Goal: Information Seeking & Learning: Learn about a topic

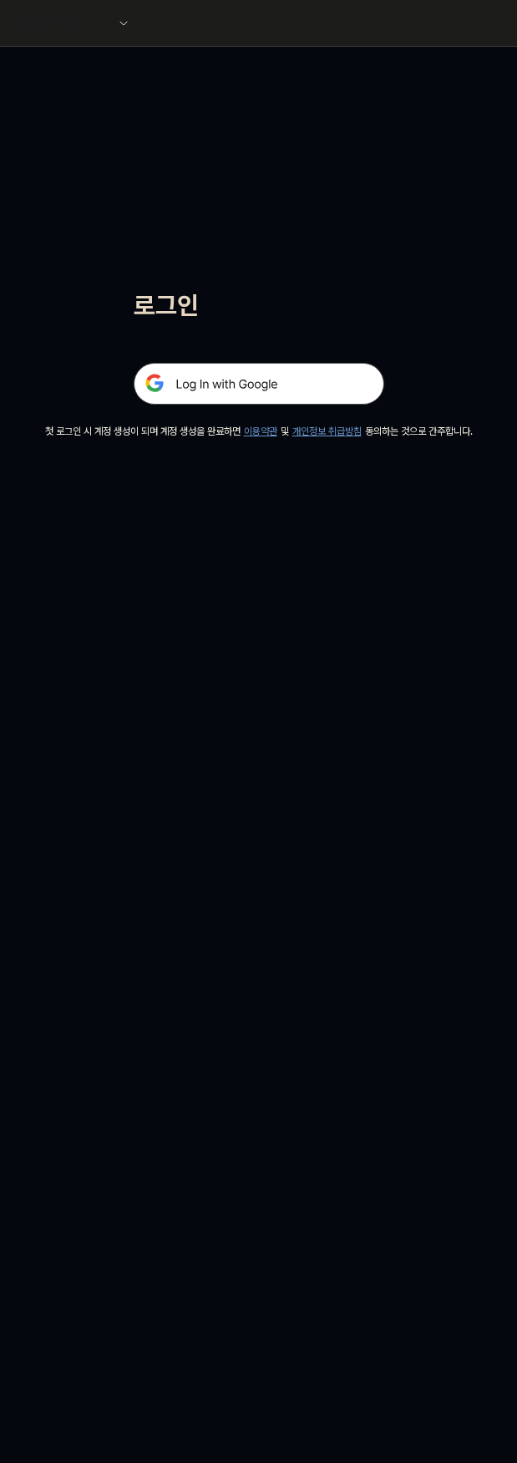
click at [290, 385] on img at bounding box center [259, 384] width 251 height 42
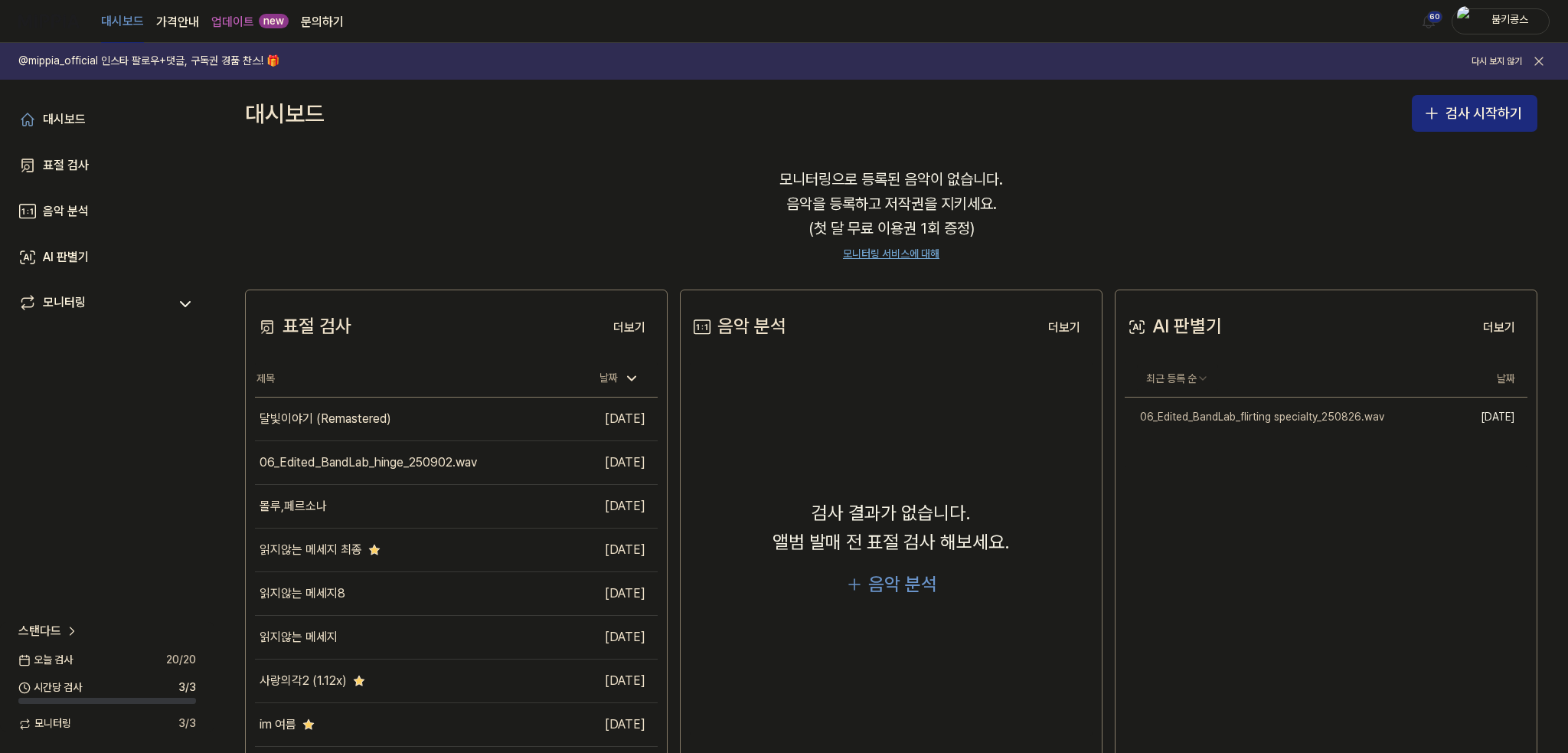
scroll to position [124, 0]
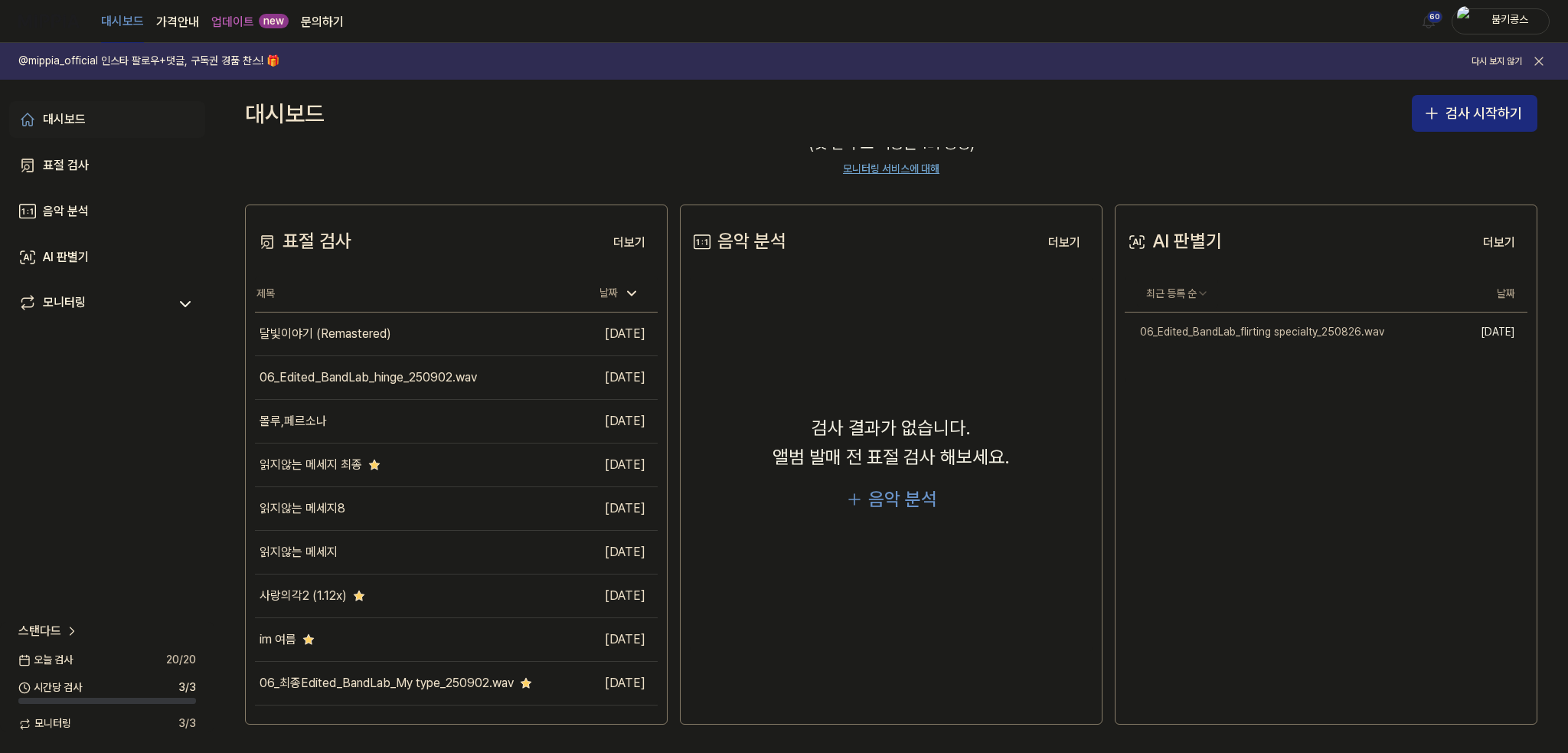
click at [86, 117] on link "대시보드" at bounding box center [107, 119] width 196 height 37
click at [69, 167] on div "표절 검사" at bounding box center [66, 165] width 46 height 18
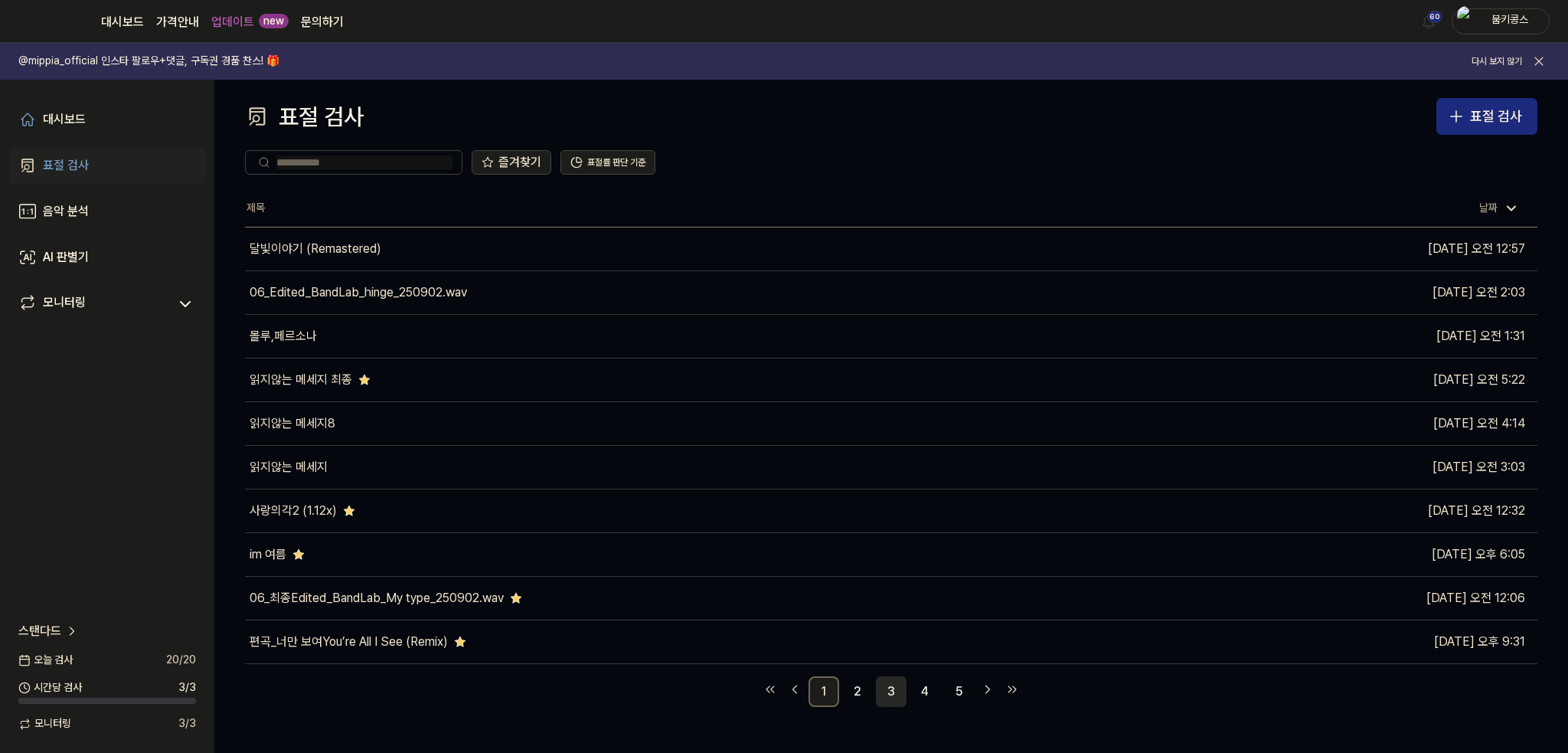
click at [479, 701] on link "3" at bounding box center [890, 691] width 30 height 30
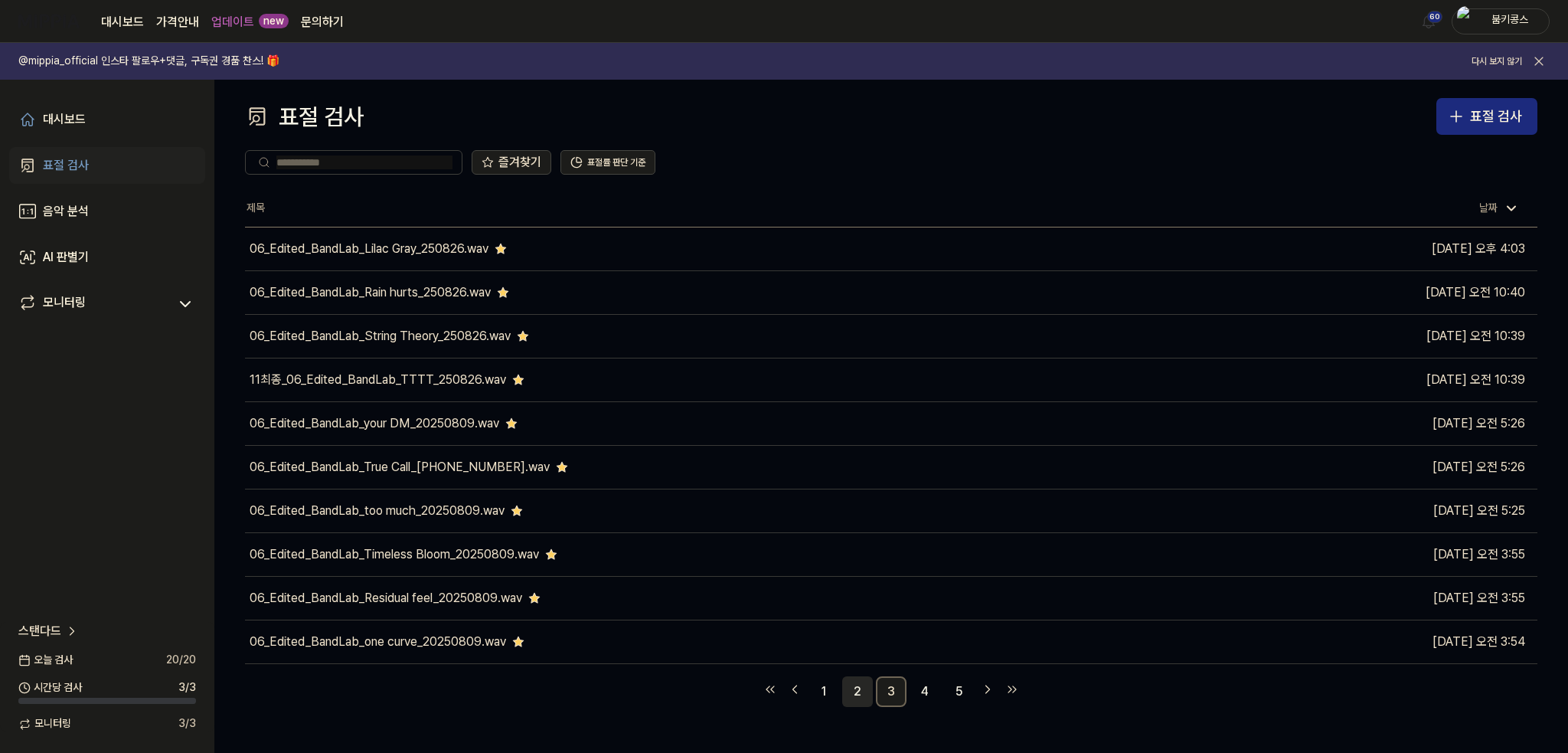
click at [479, 688] on link "2" at bounding box center [856, 691] width 30 height 30
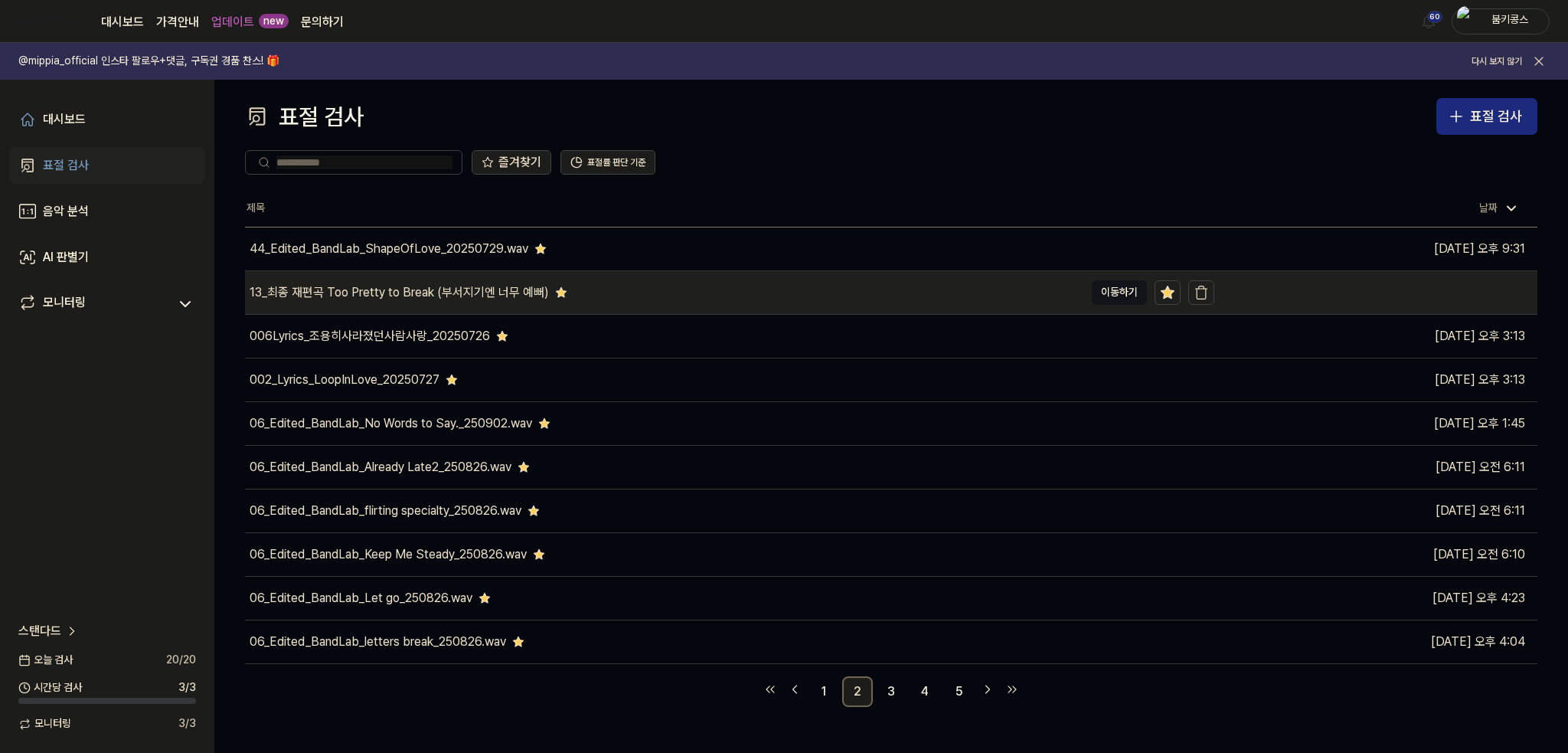
click at [471, 296] on div "13_최종 재편곡 Too Pretty to Break (부서지기엔 너무 예뻐)" at bounding box center [398, 292] width 299 height 18
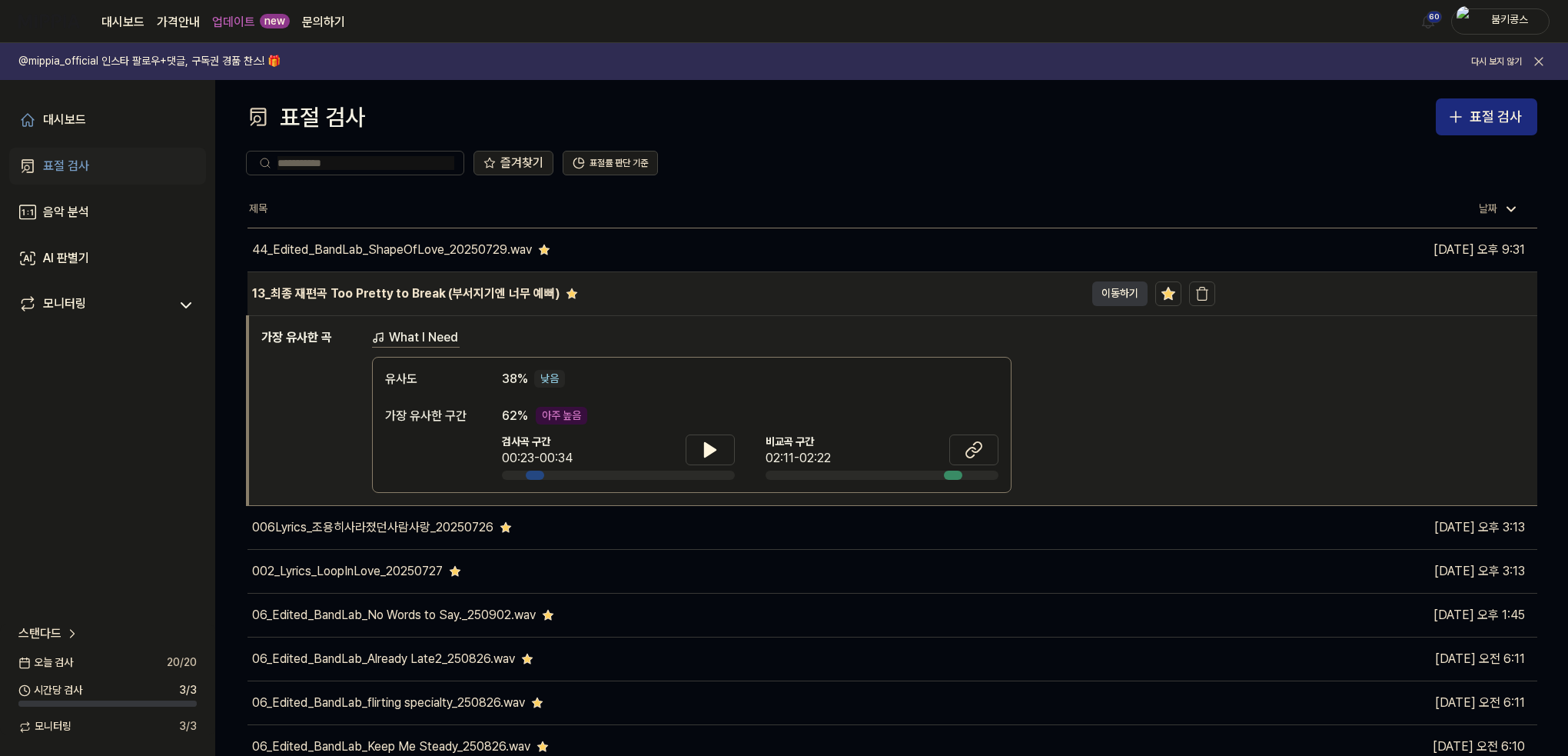
click at [481, 286] on button "이동하기" at bounding box center [1120, 293] width 55 height 25
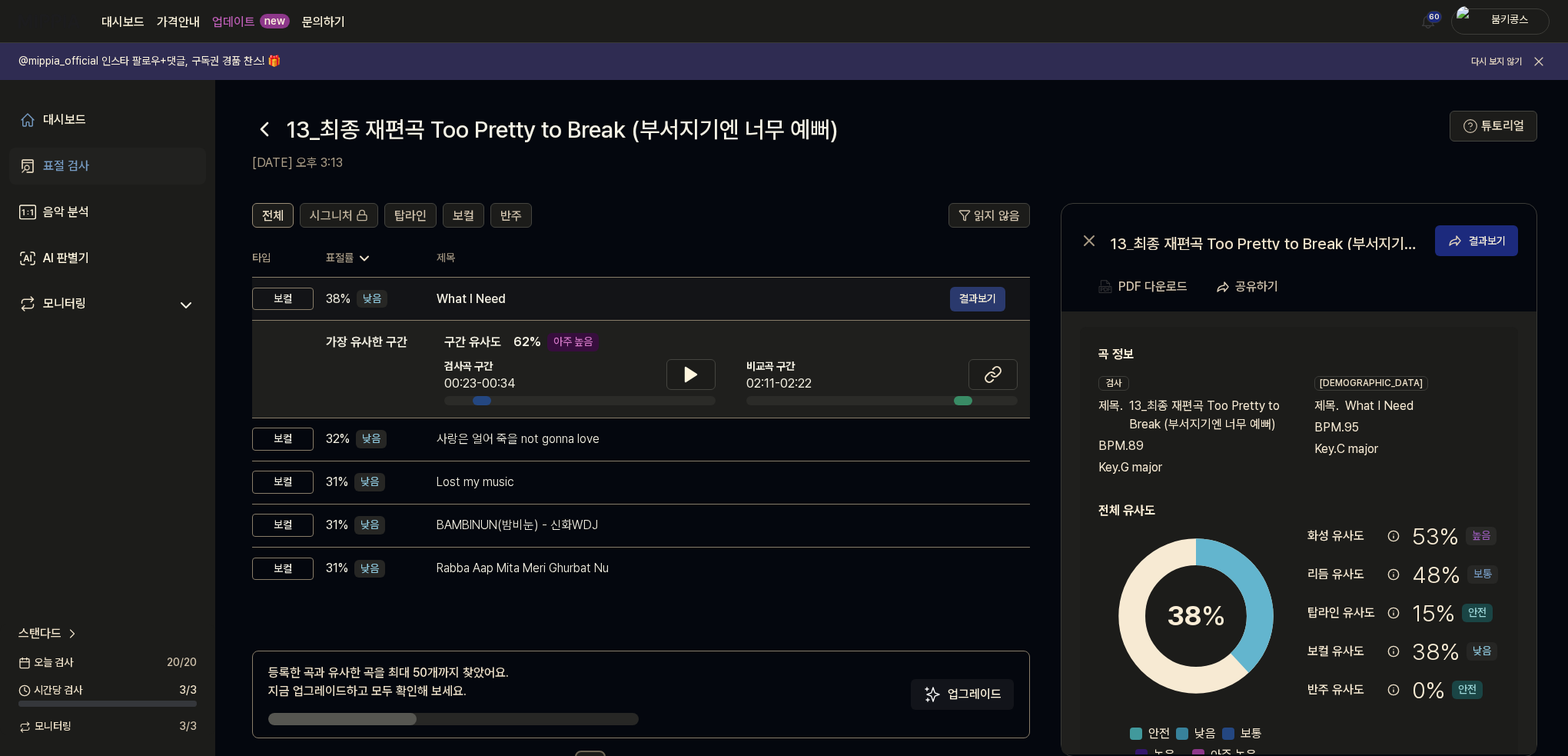
click at [481, 297] on button "결과보기" at bounding box center [978, 299] width 55 height 25
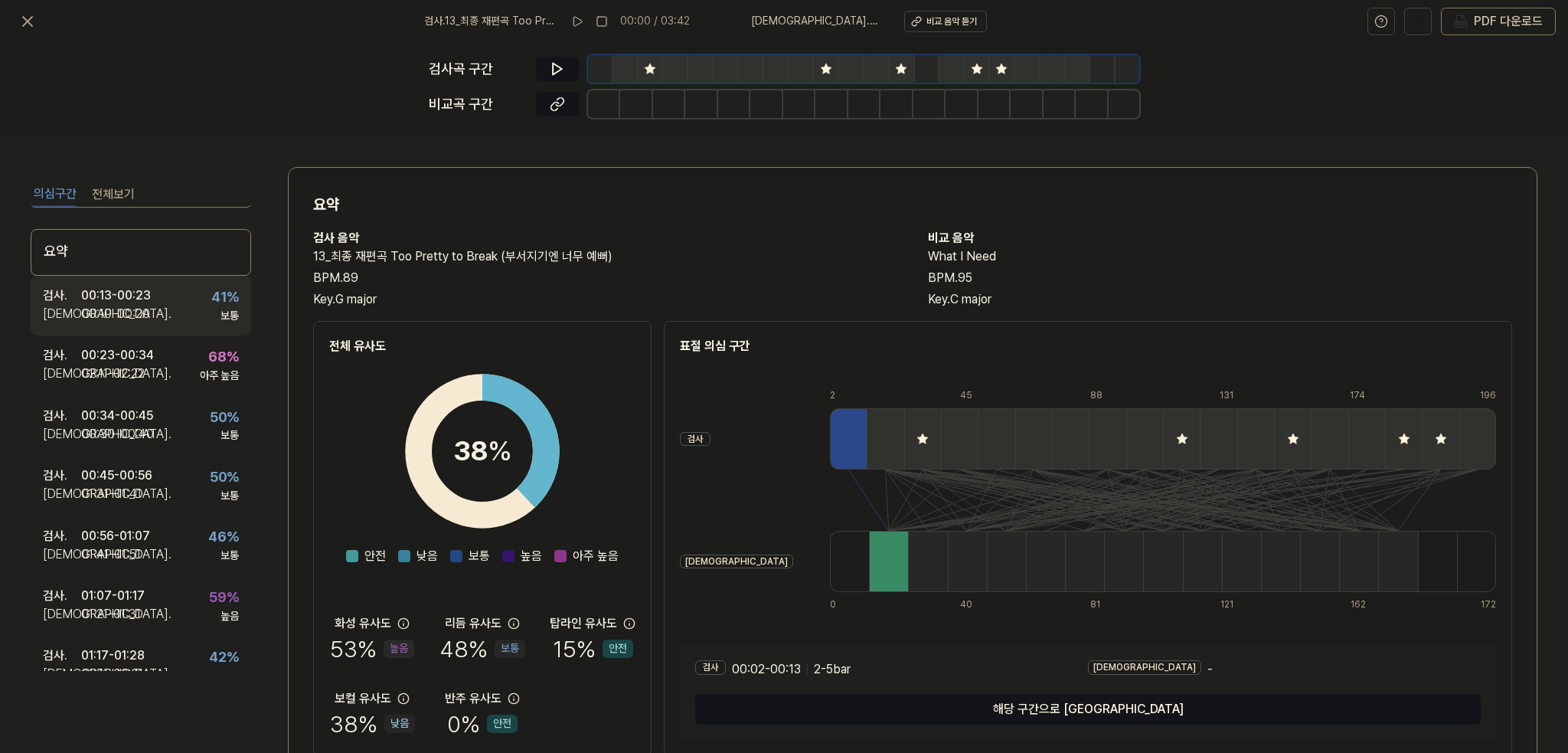
click at [114, 317] on div "00:10 - 00:20" at bounding box center [115, 314] width 69 height 18
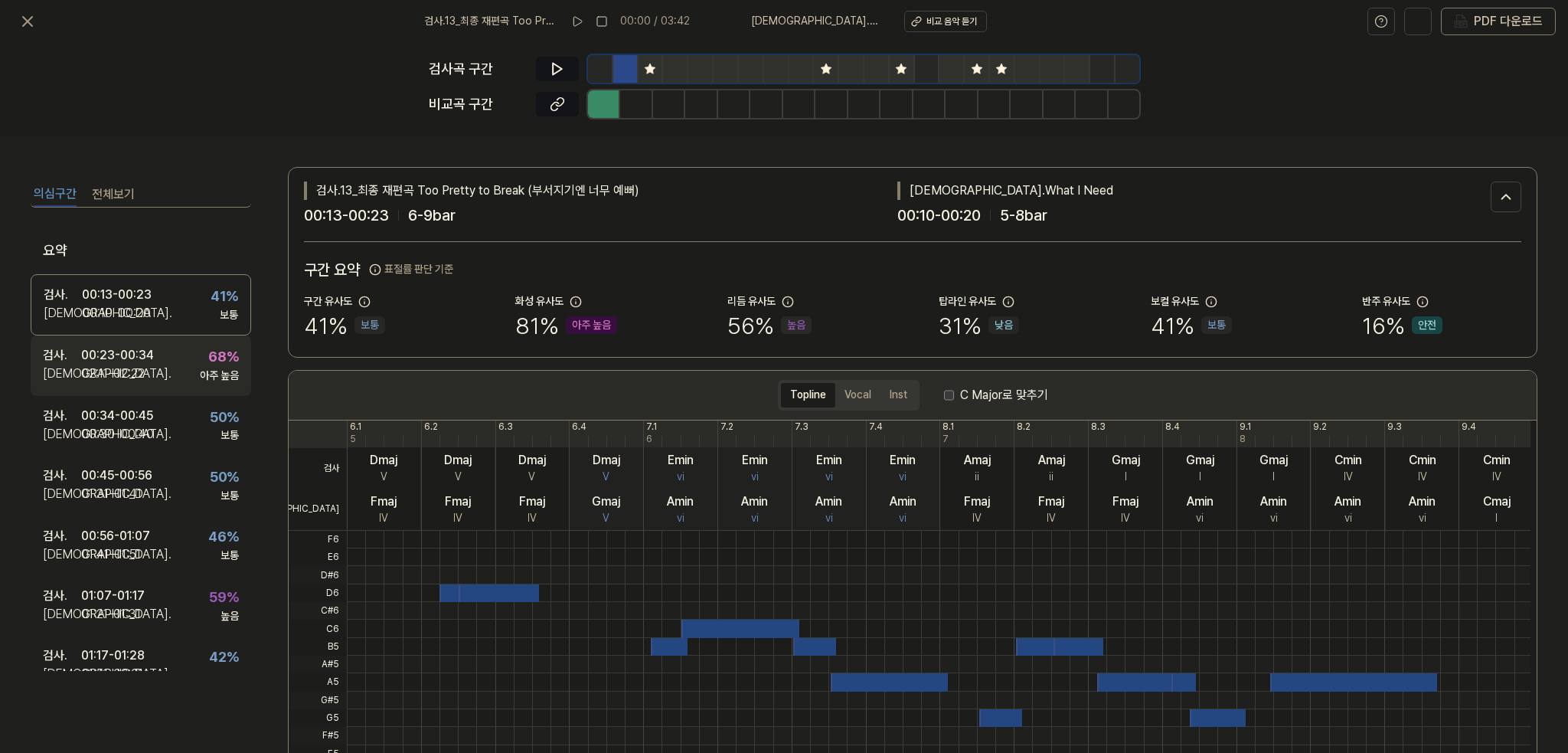
click at [119, 366] on div "02:11 - 02:22" at bounding box center [113, 374] width 63 height 18
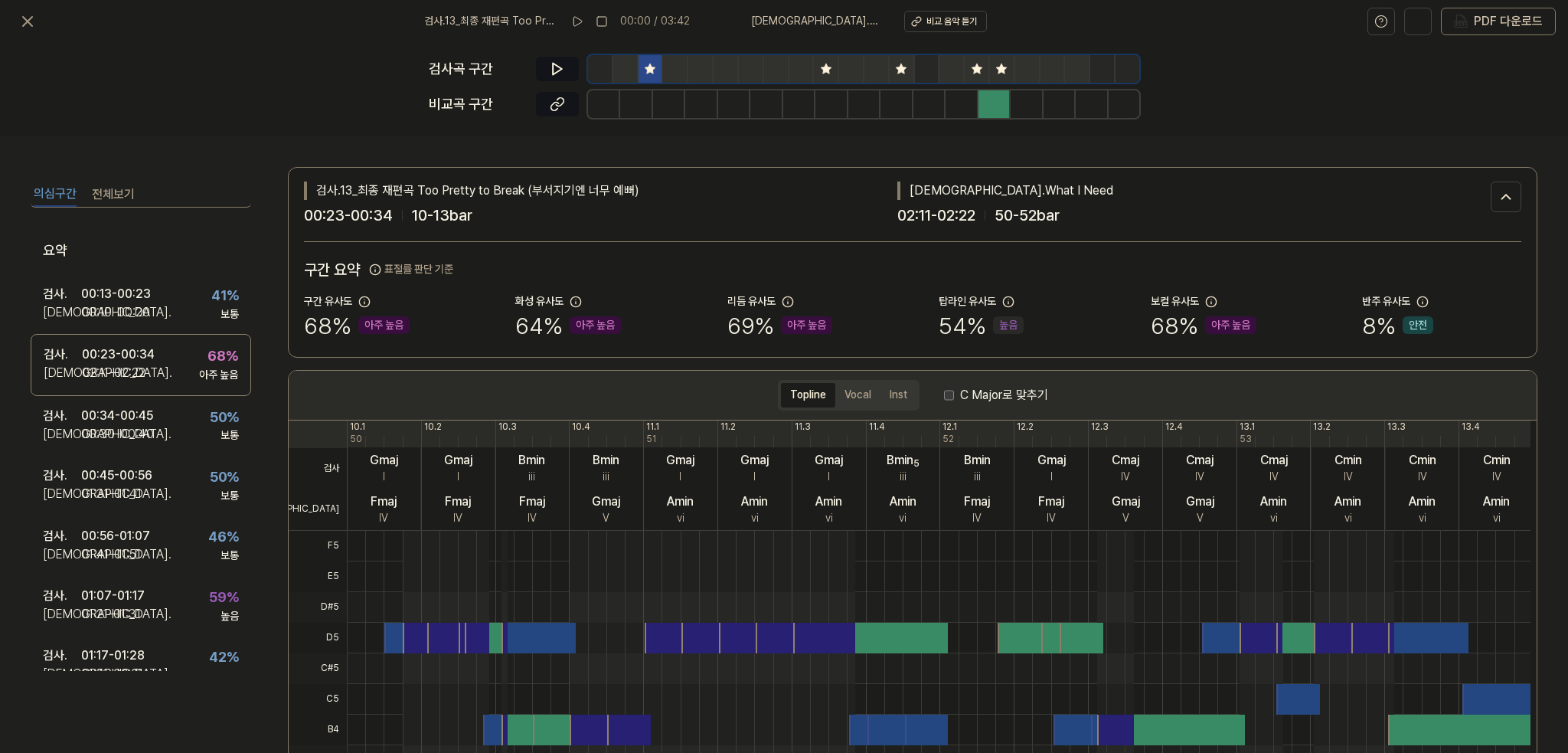
click at [125, 197] on button "전체보기" at bounding box center [113, 194] width 43 height 25
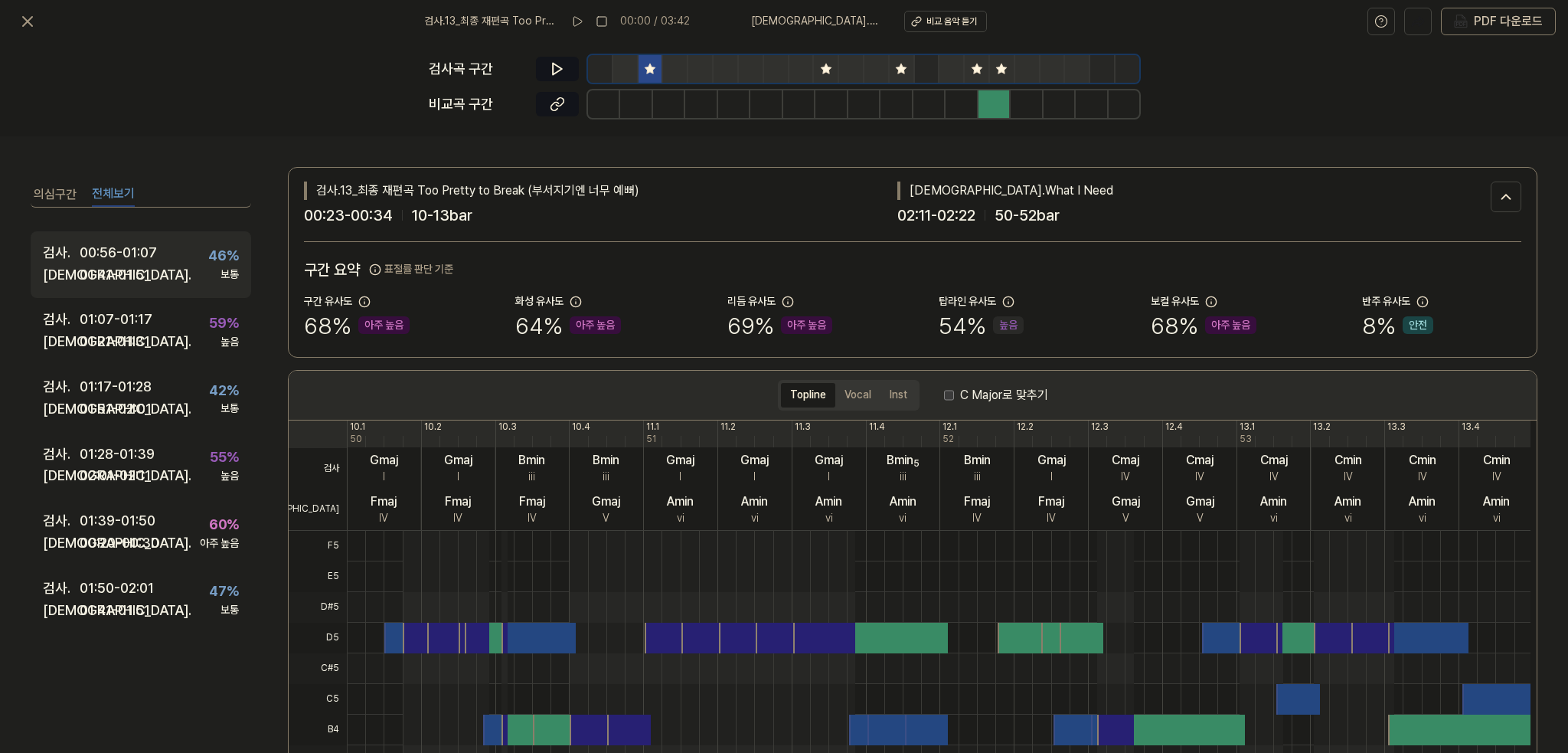
scroll to position [383, 0]
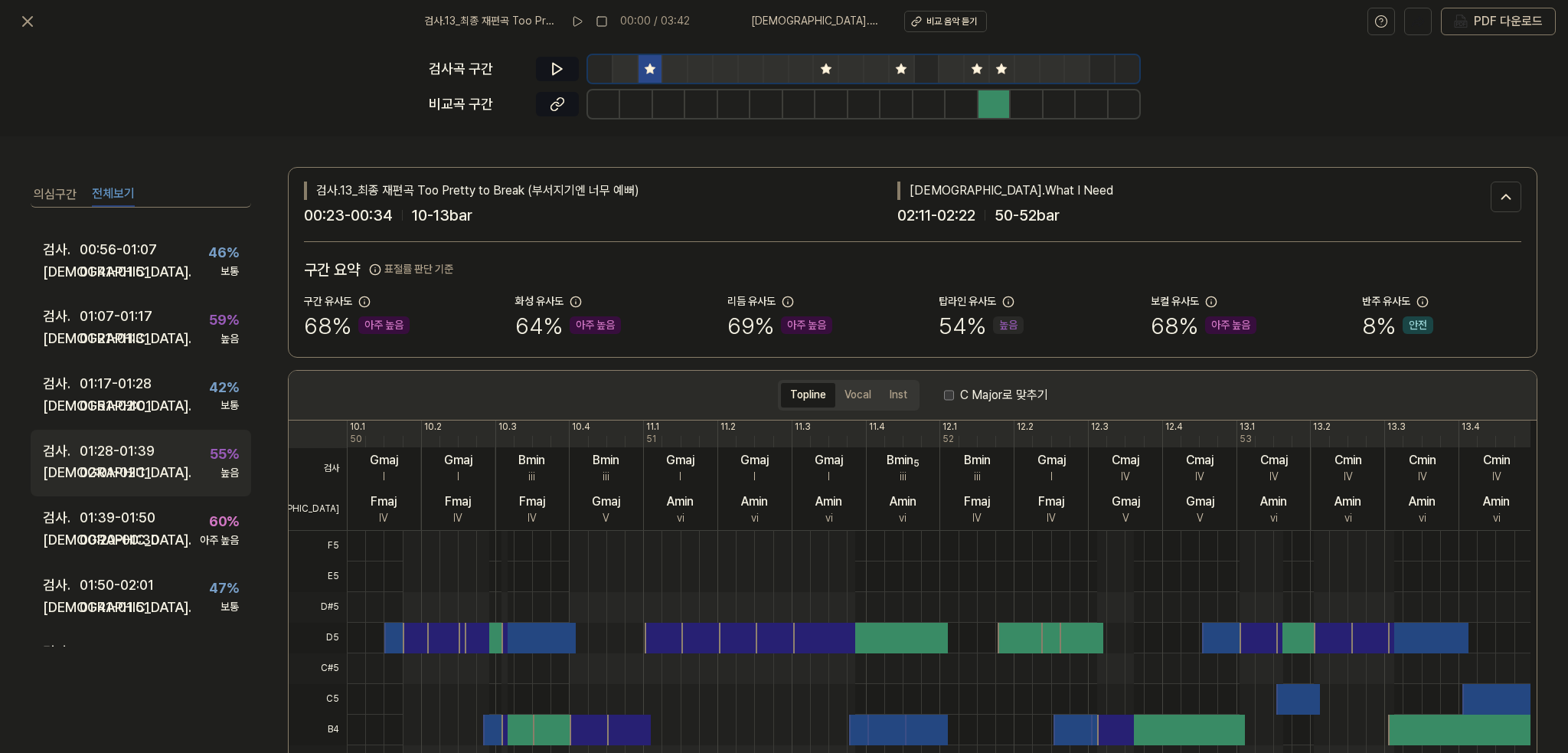
click at [123, 442] on div "01:28 - 01:39" at bounding box center [117, 452] width 75 height 22
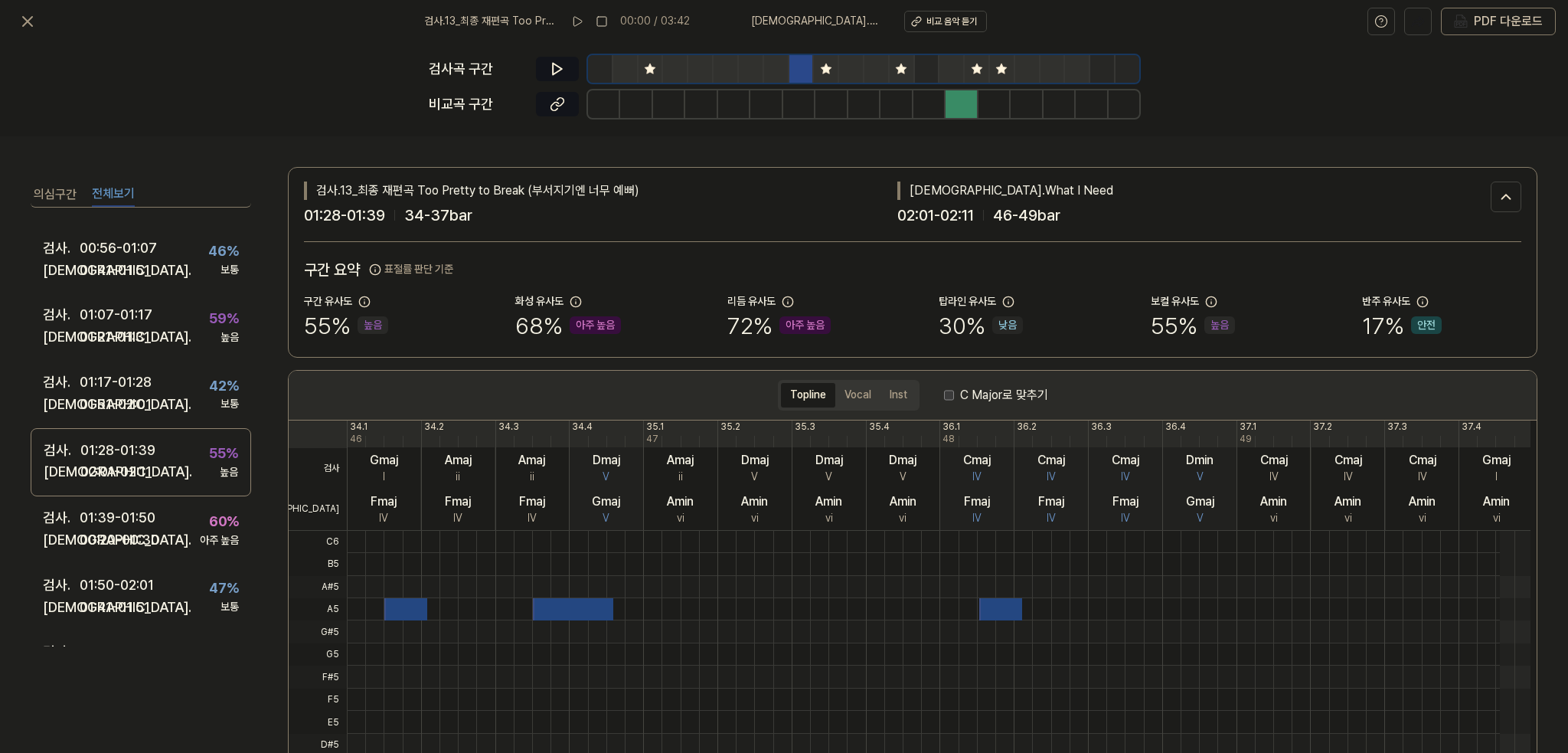
scroll to position [381, 0]
click at [23, 19] on icon at bounding box center [27, 21] width 18 height 18
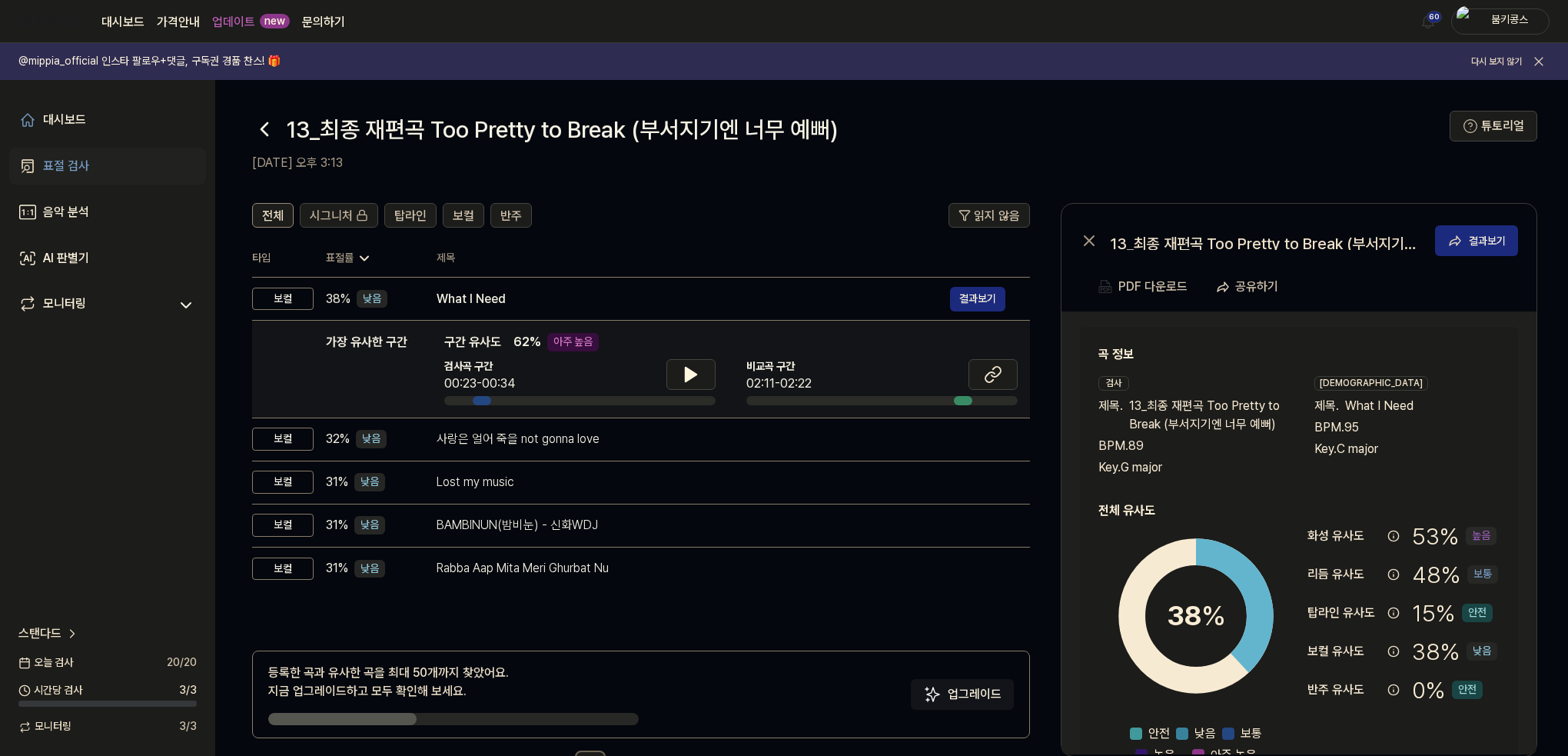
click at [481, 343] on div "가장 유사한 구간 구간 유사도 62 % 아주 높음" at bounding box center [730, 342] width 573 height 18
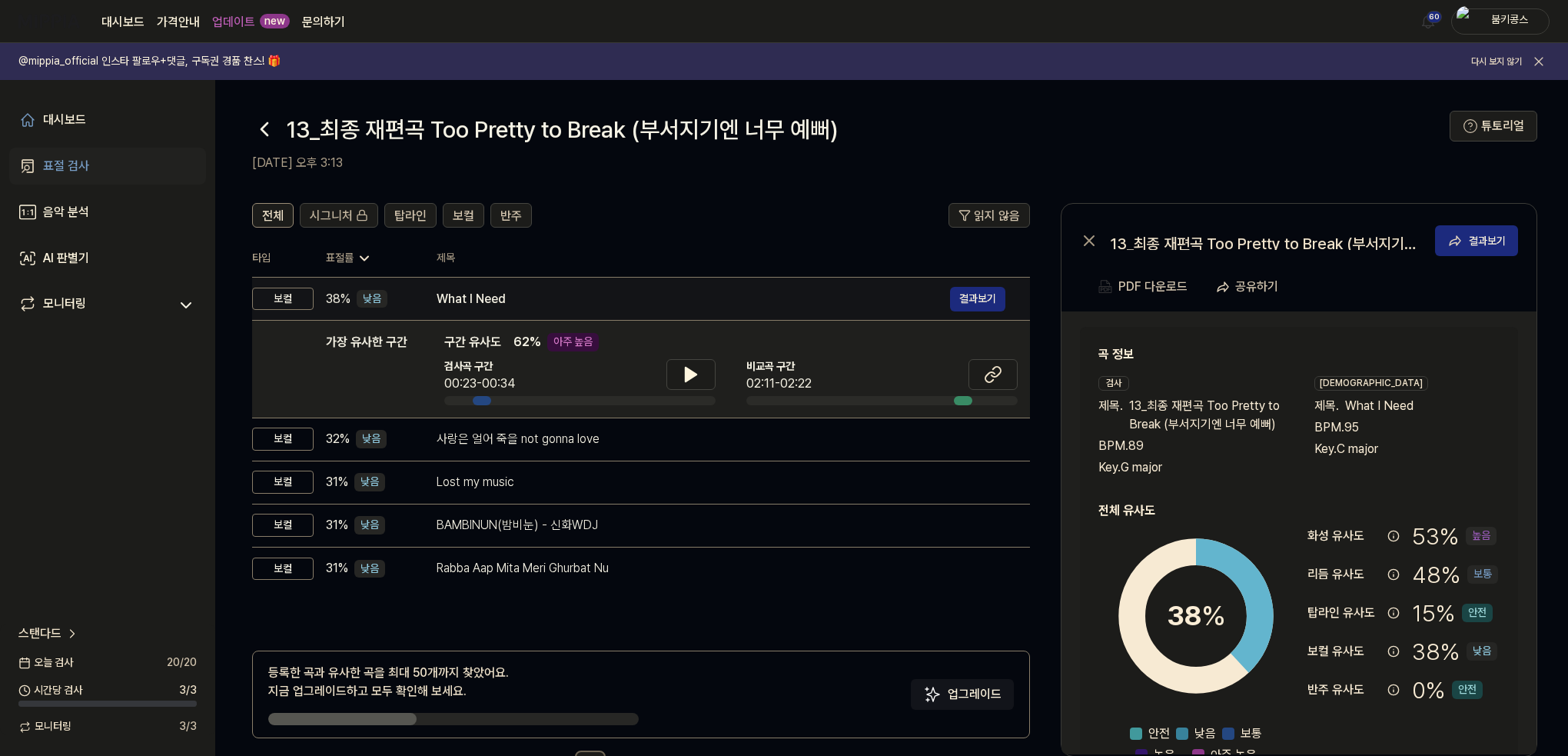
click at [481, 305] on div "What I Need" at bounding box center [693, 299] width 513 height 18
click at [481, 300] on button "결과보기" at bounding box center [978, 299] width 55 height 25
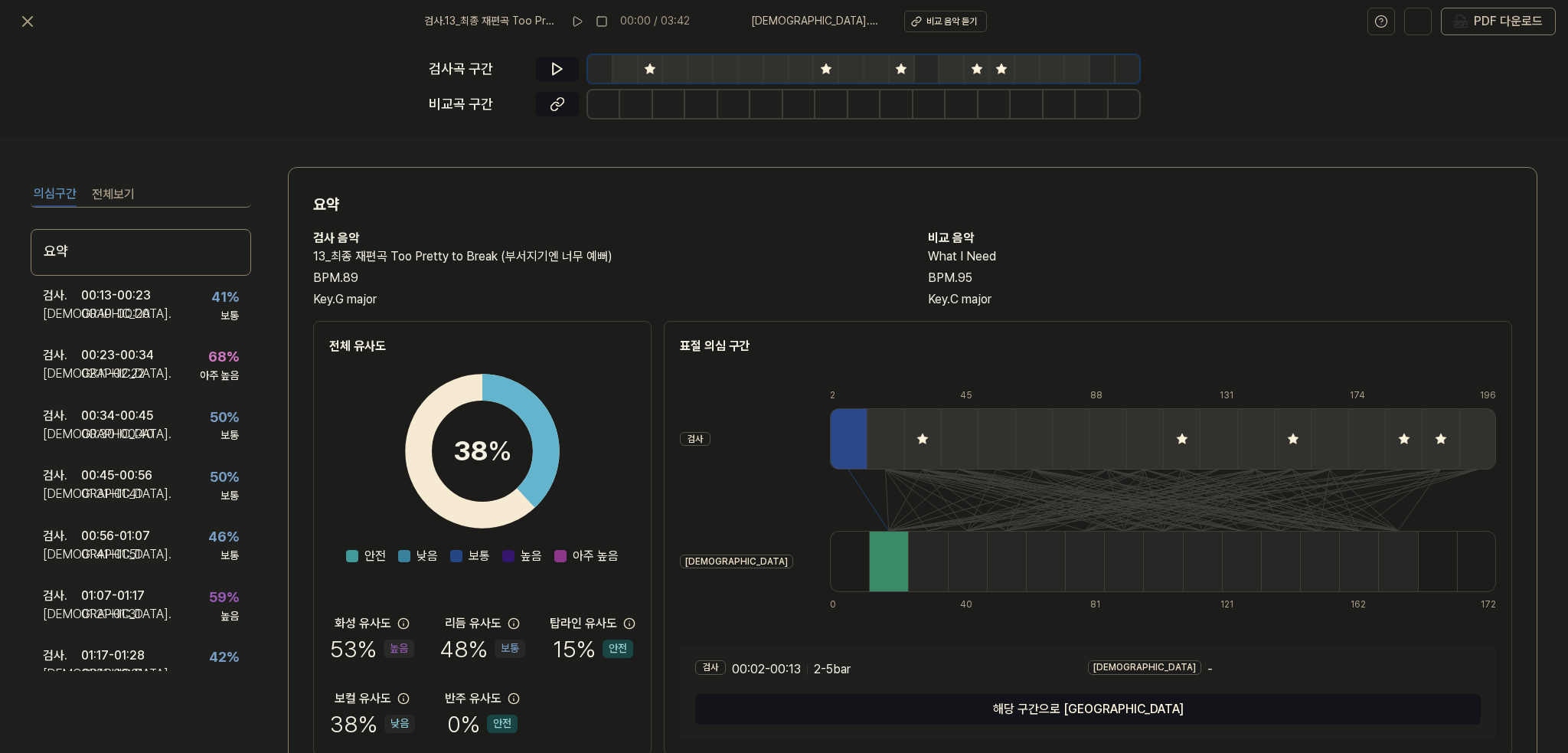
click at [122, 192] on button "전체보기" at bounding box center [113, 194] width 43 height 25
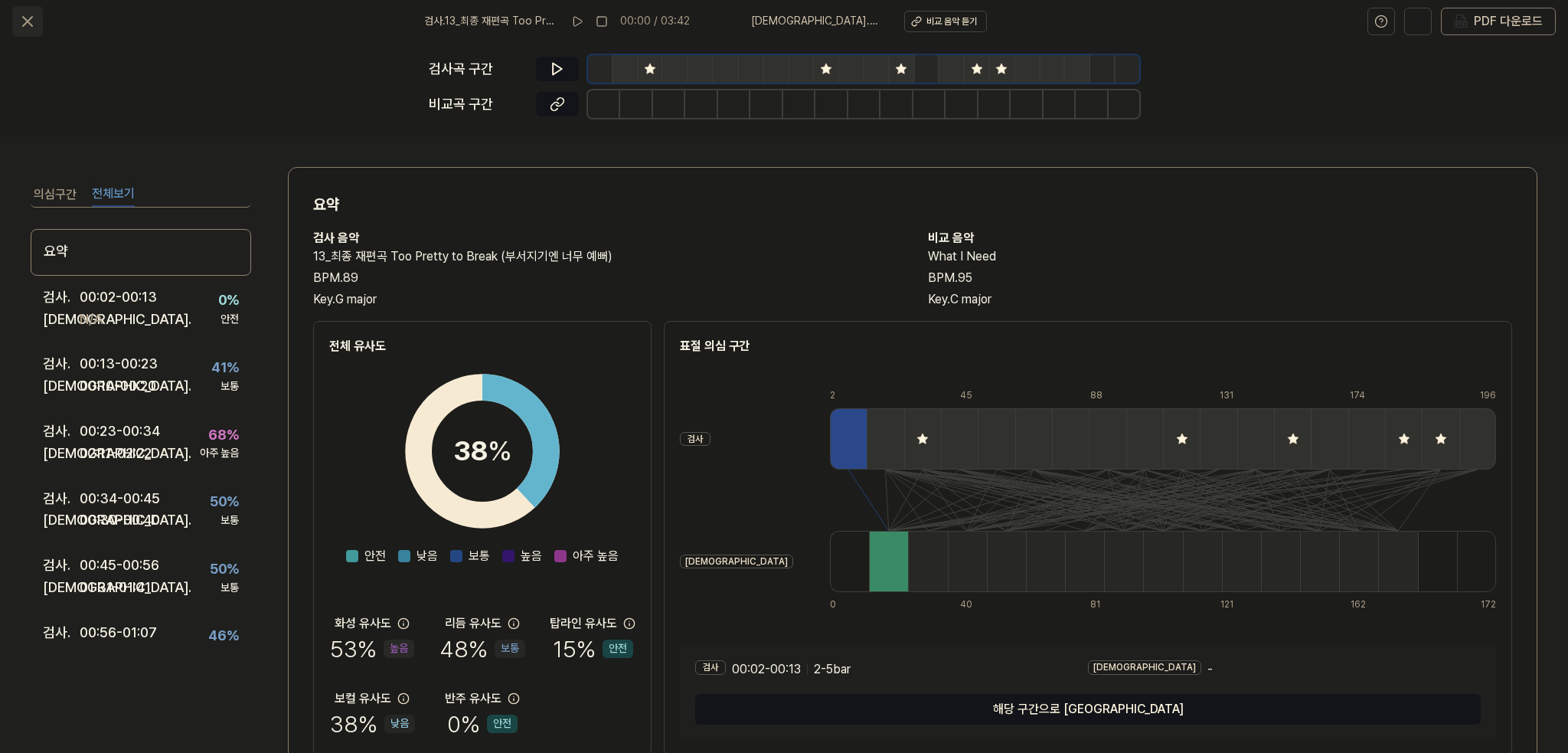
click at [34, 27] on icon at bounding box center [27, 21] width 18 height 18
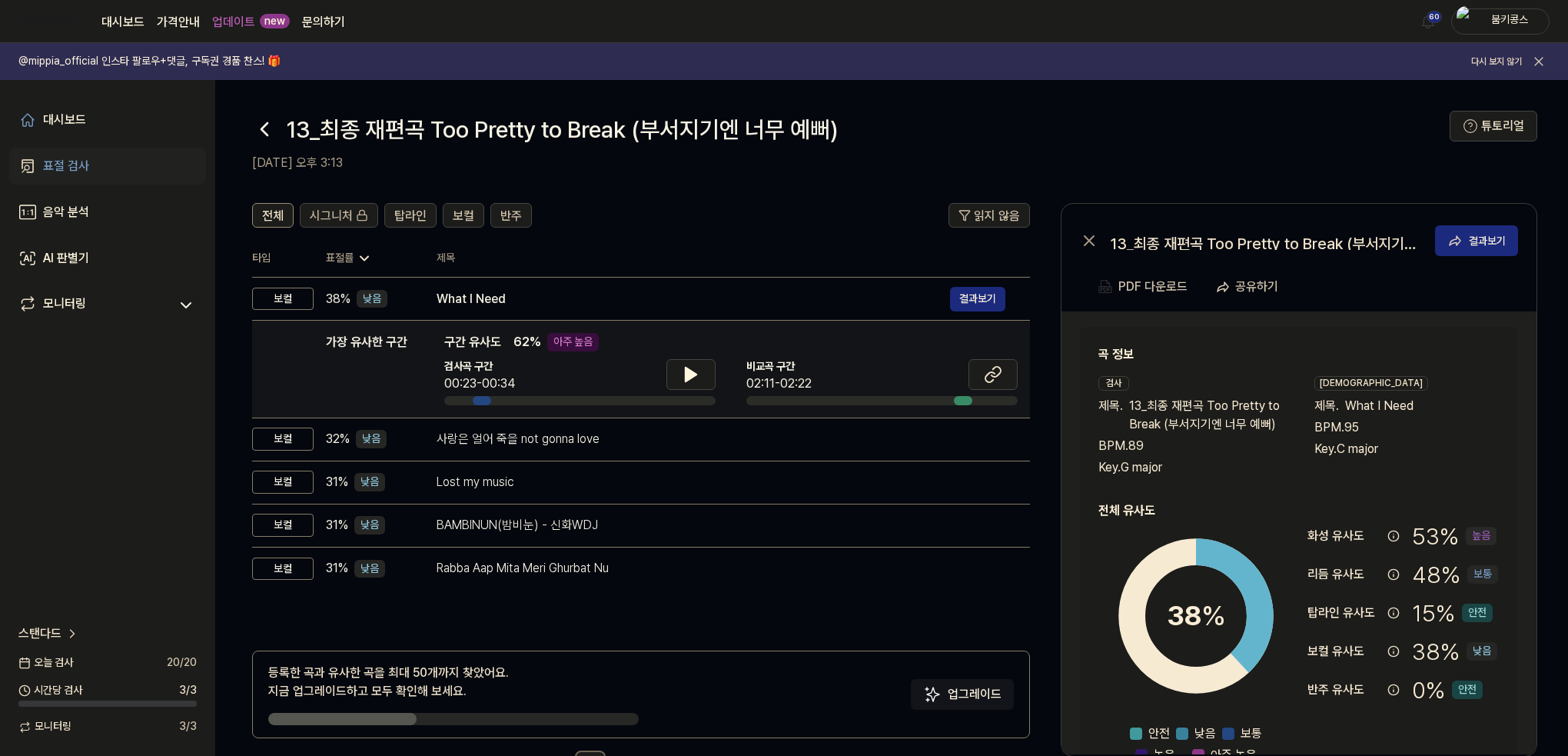
click at [481, 359] on div "검사곡 구간 00:23-00:34" at bounding box center [579, 375] width 271 height 34
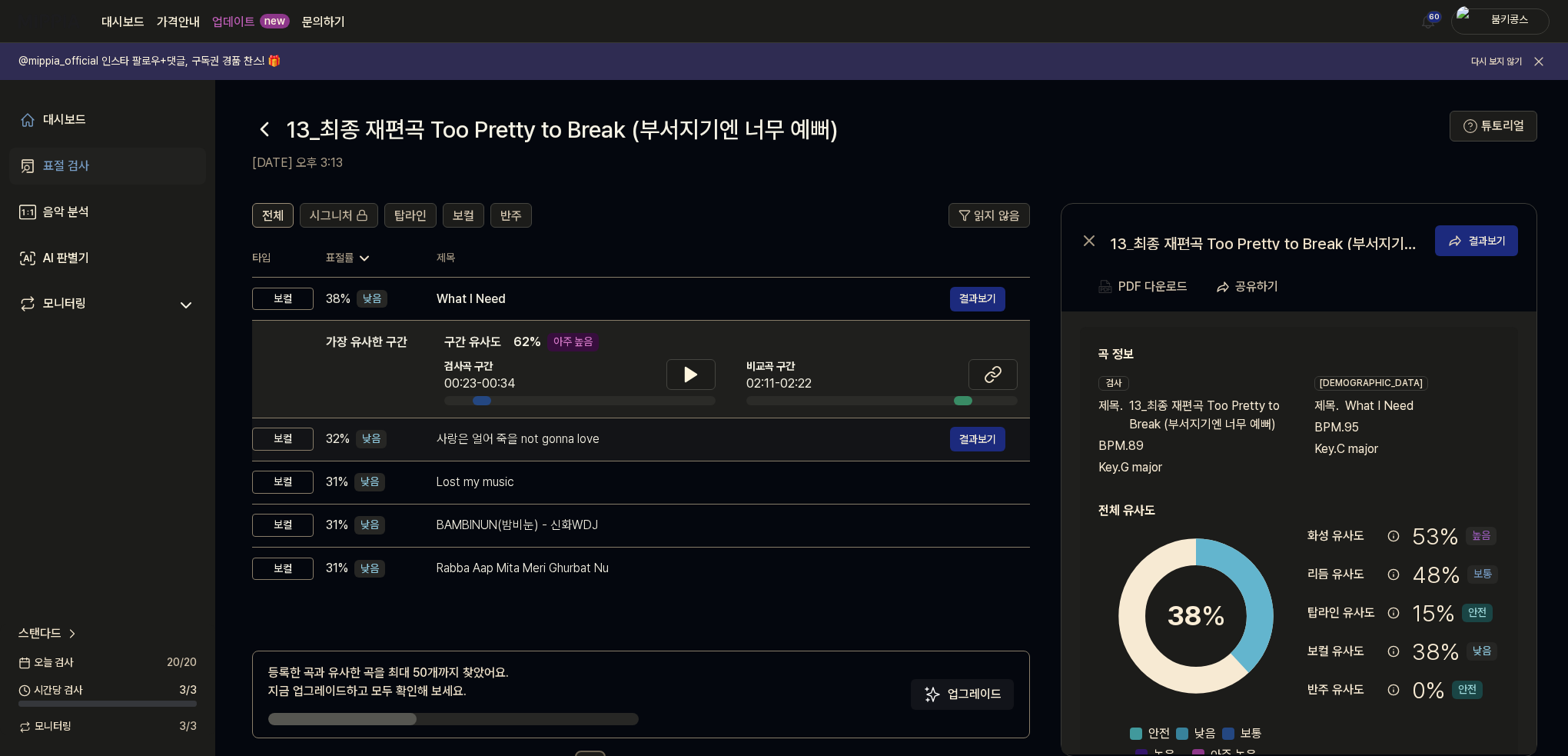
click at [481, 445] on div "사랑은 얼어 죽을 not gonna love" at bounding box center [693, 439] width 513 height 18
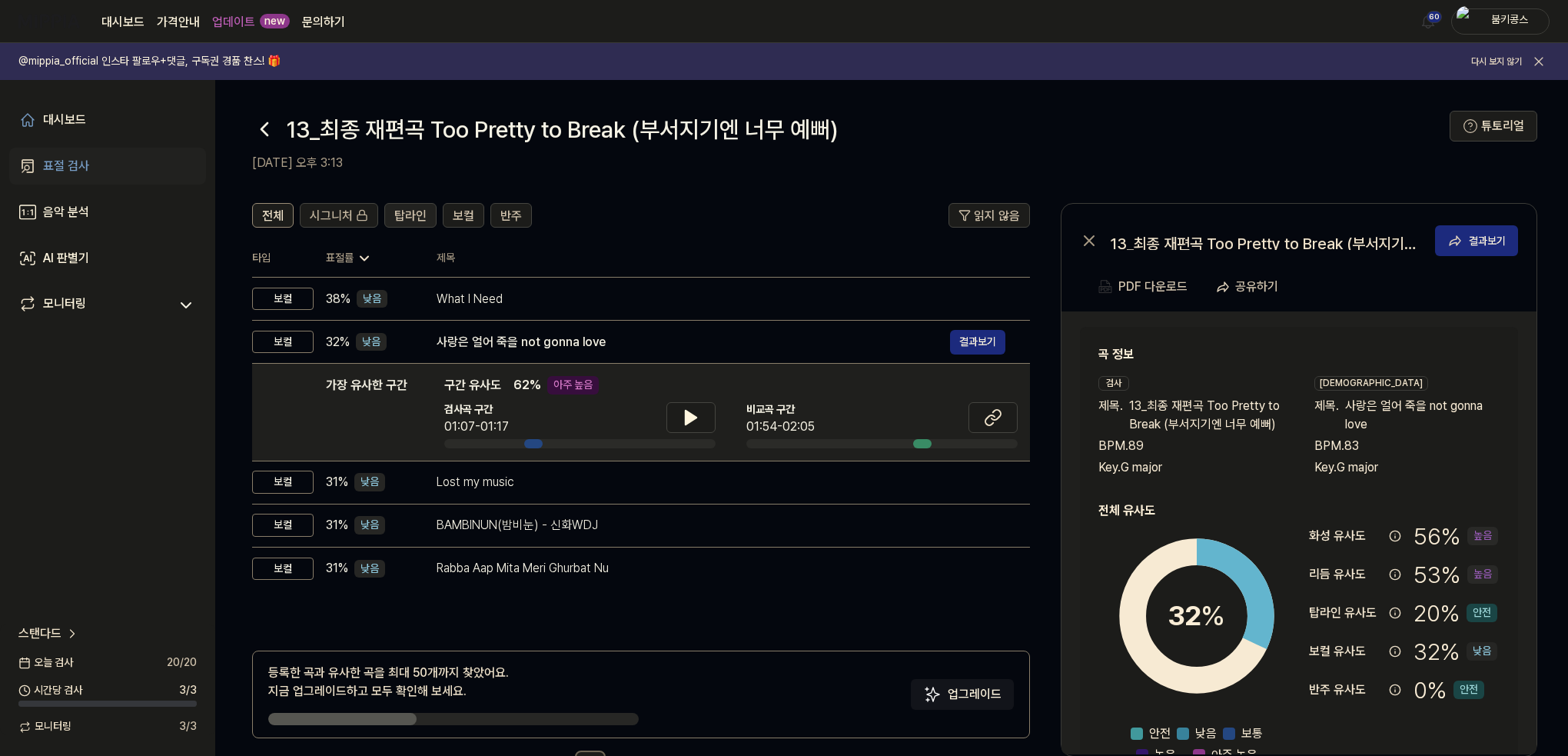
click at [409, 209] on span "탑라인" at bounding box center [410, 216] width 32 height 18
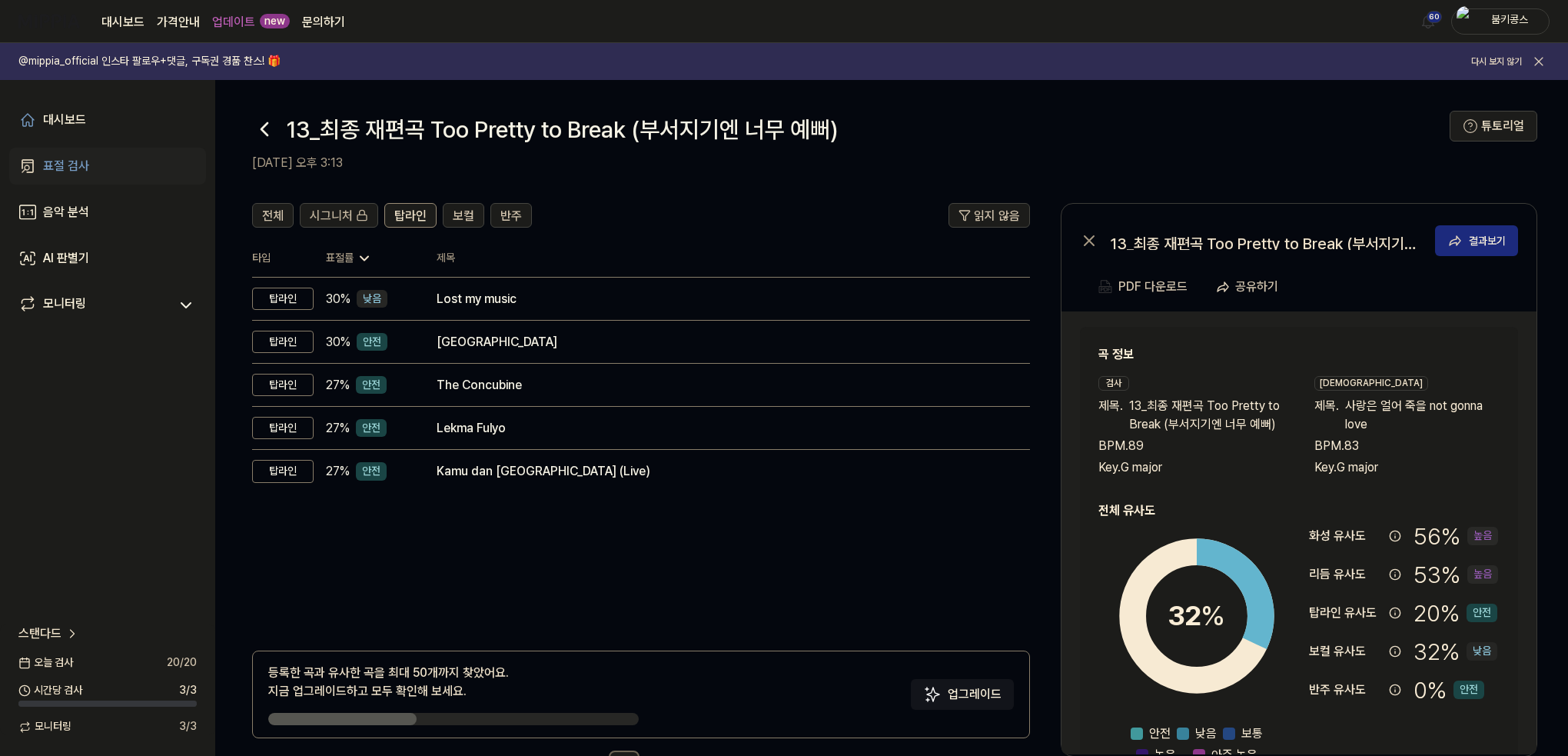
click at [481, 37] on body "대시보드 가격안내 업데이트 new 문의하기 60 붐키콩스 @mippia_official 인스타 팔로우+댓글, 구독권 경품 찬스! 🎁 다시 보지…" at bounding box center [784, 378] width 1568 height 756
